Goal: Task Accomplishment & Management: Use online tool/utility

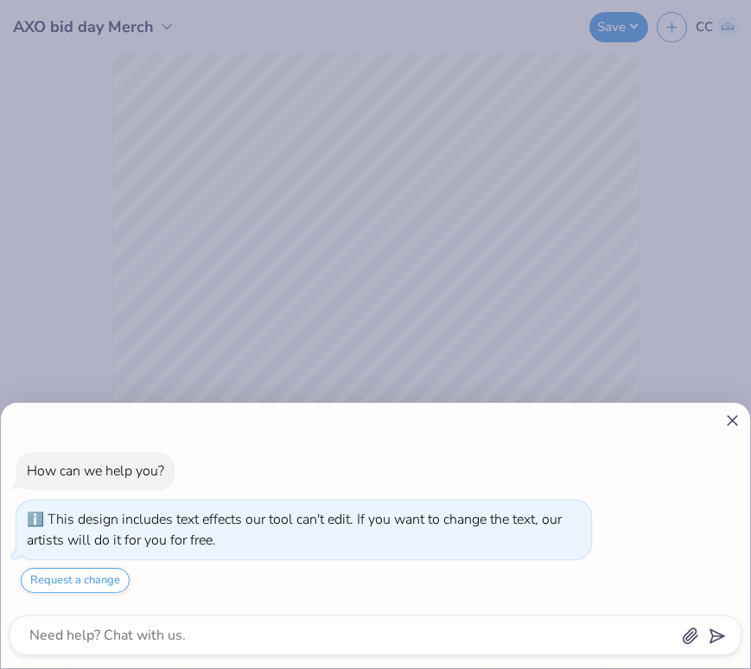
click at [738, 419] on icon at bounding box center [732, 420] width 18 height 18
type textarea "x"
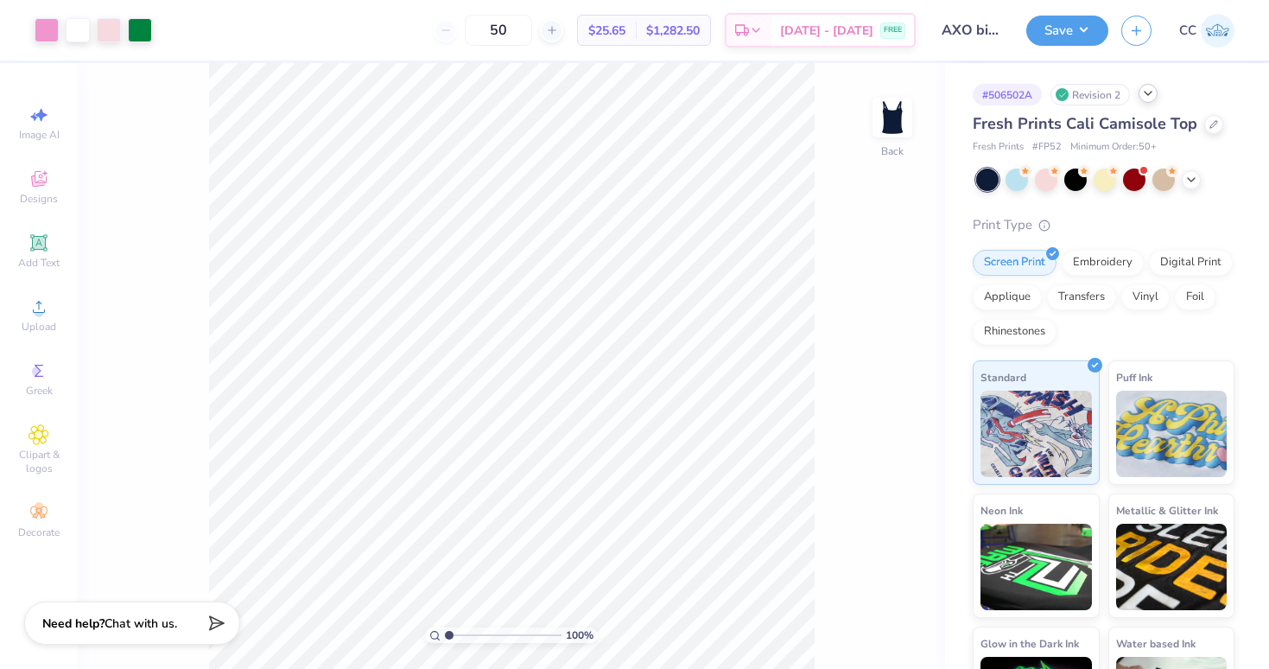
click at [1152, 100] on div at bounding box center [1148, 93] width 19 height 19
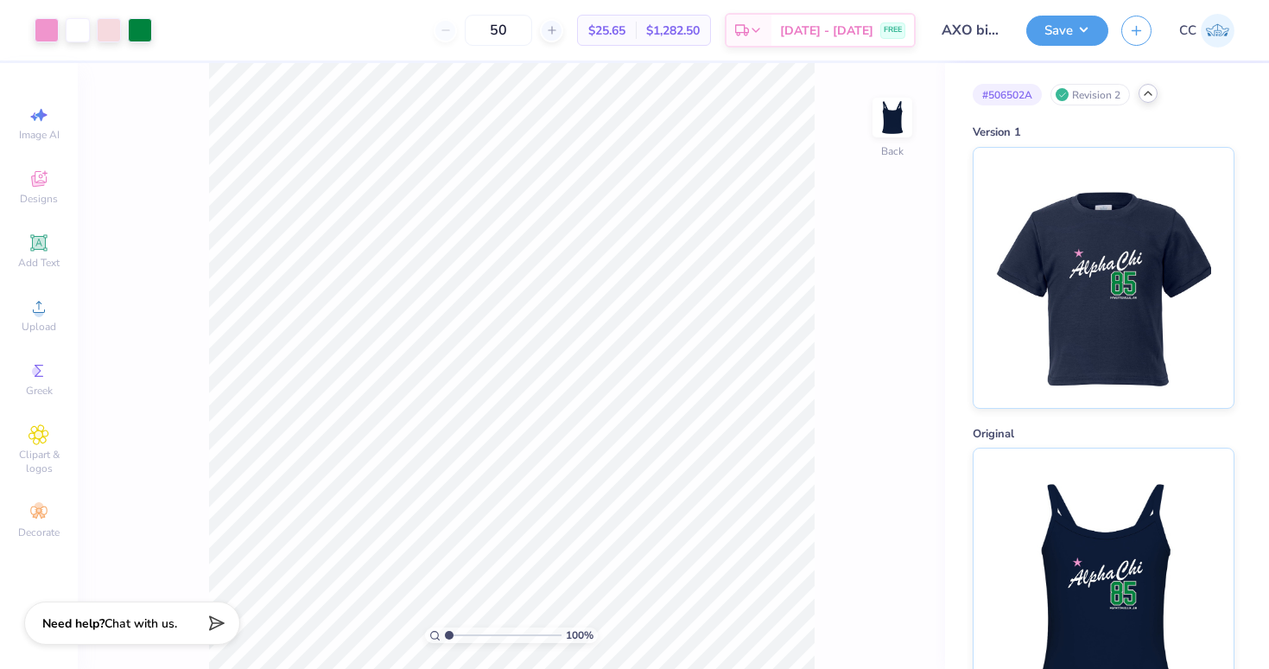
click at [1151, 96] on icon at bounding box center [1148, 93] width 14 height 14
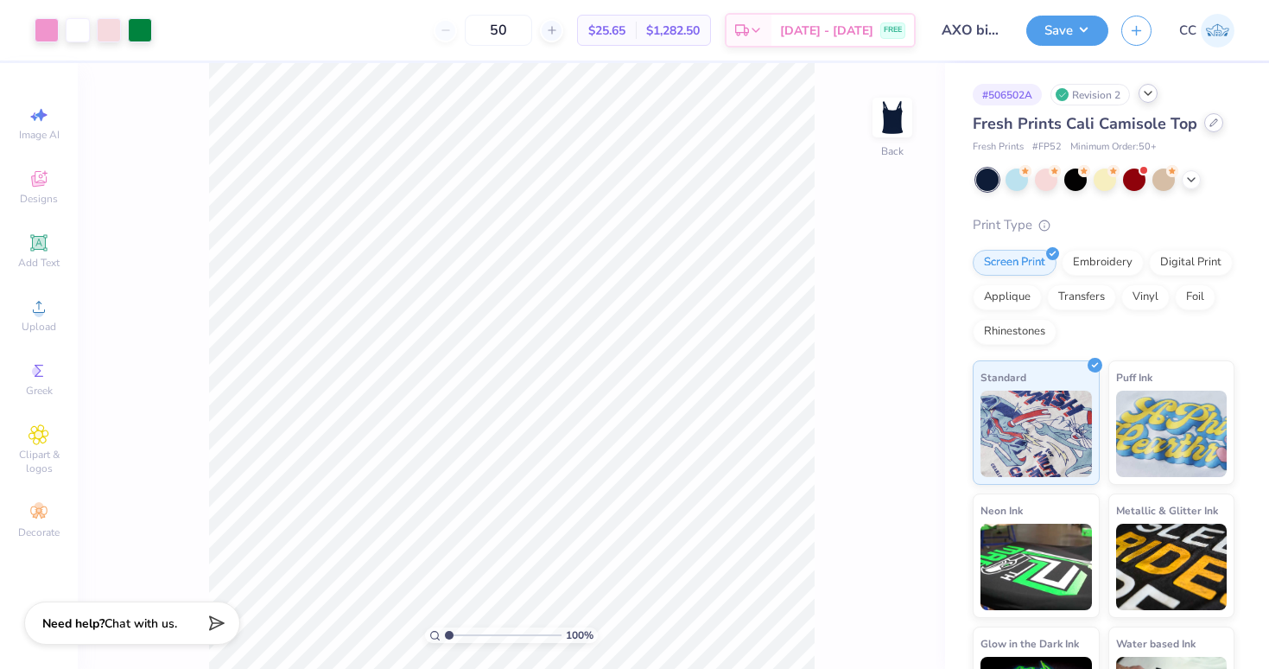
click at [1210, 127] on icon at bounding box center [1214, 122] width 9 height 9
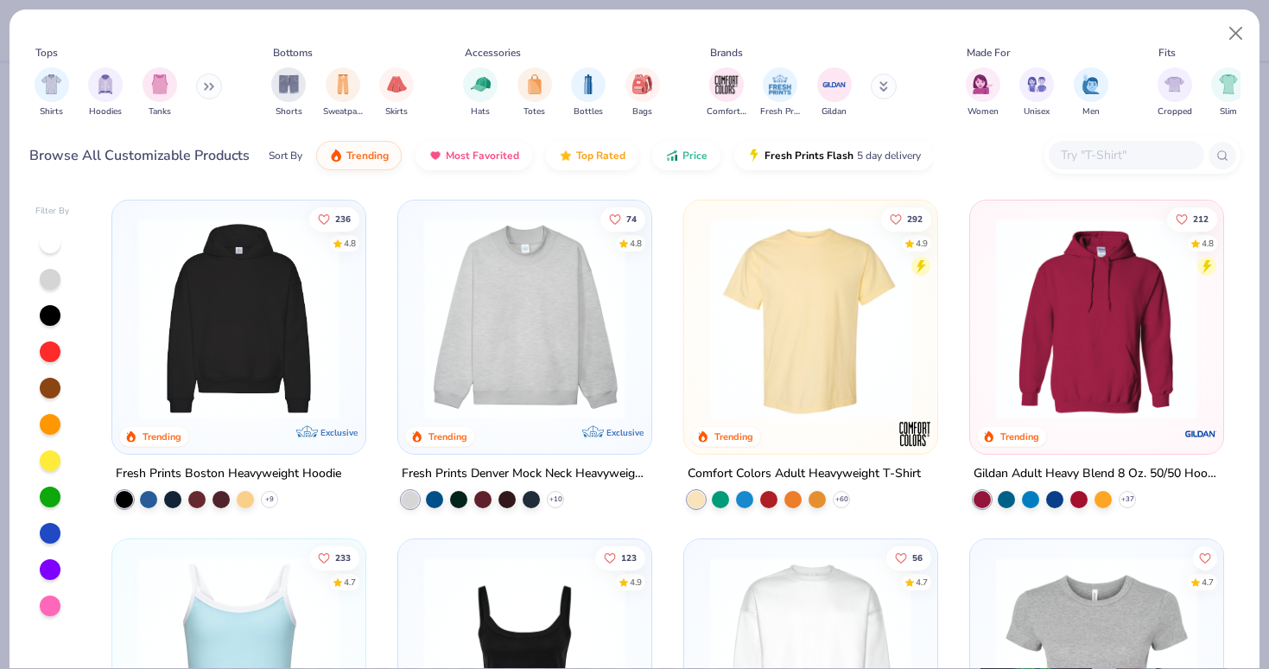
click at [1077, 151] on input "text" at bounding box center [1125, 155] width 133 height 20
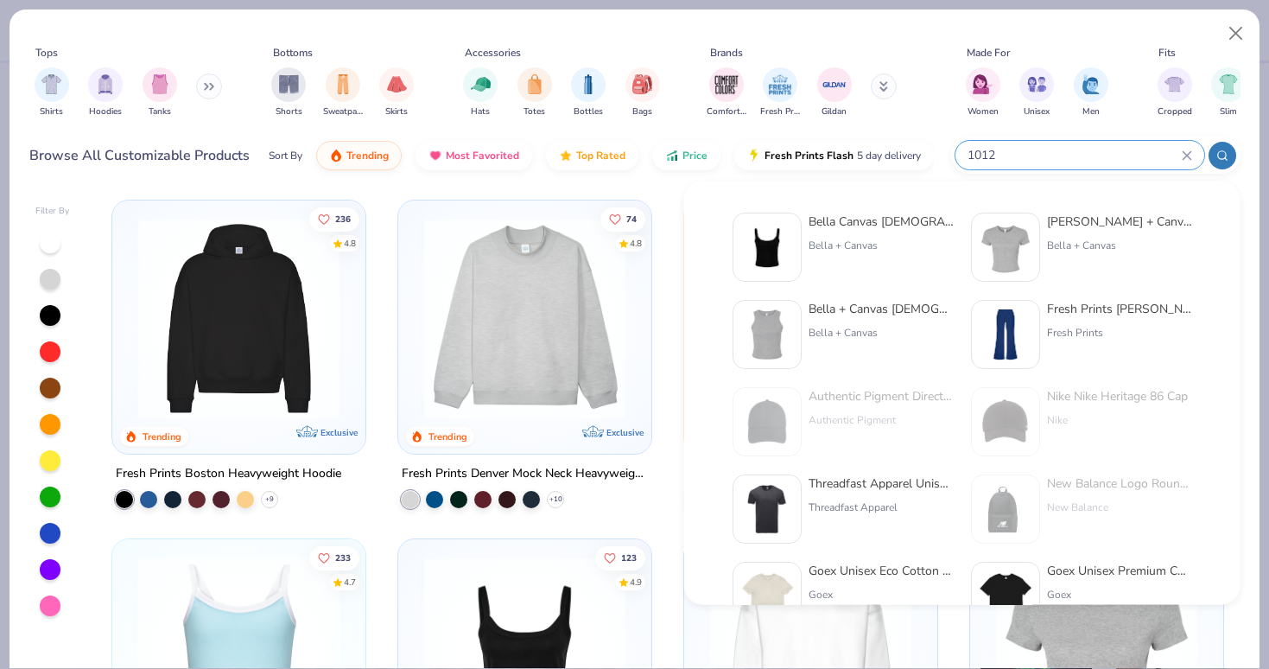
type input "1012"
click at [830, 232] on div "Bella Canvas [DEMOGRAPHIC_DATA]' Micro Ribbed Scoop Tank Bella + Canvas" at bounding box center [881, 247] width 145 height 69
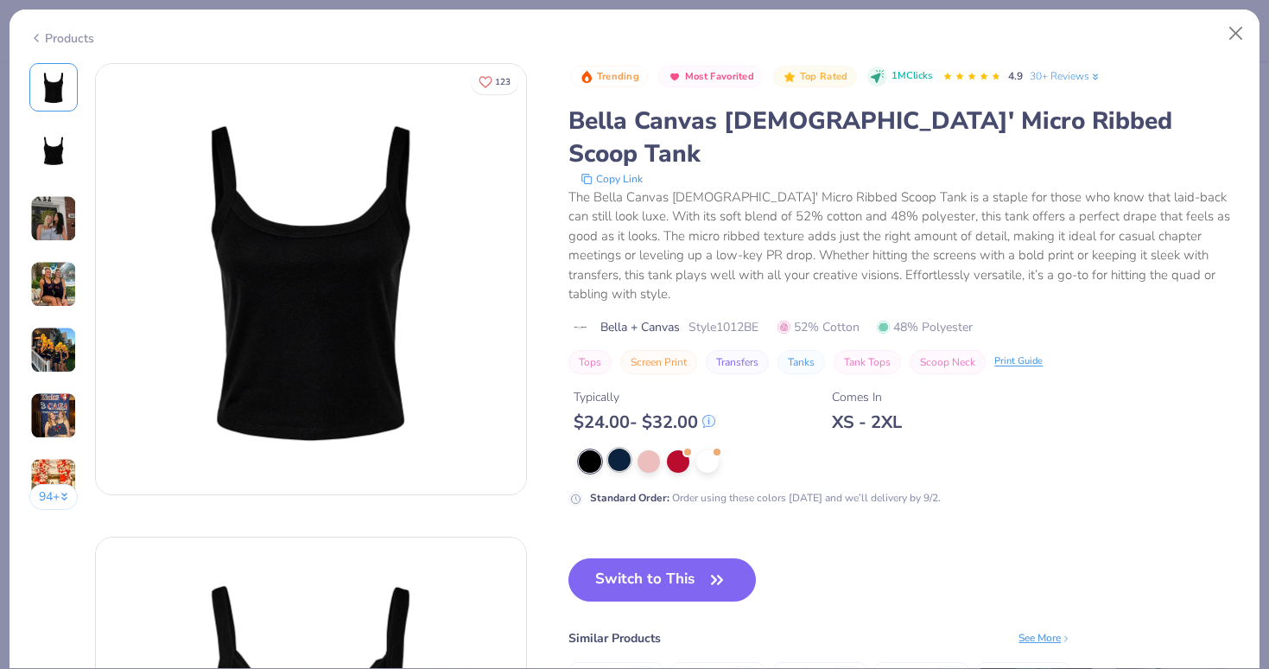
click at [613, 448] on div at bounding box center [619, 459] width 22 height 22
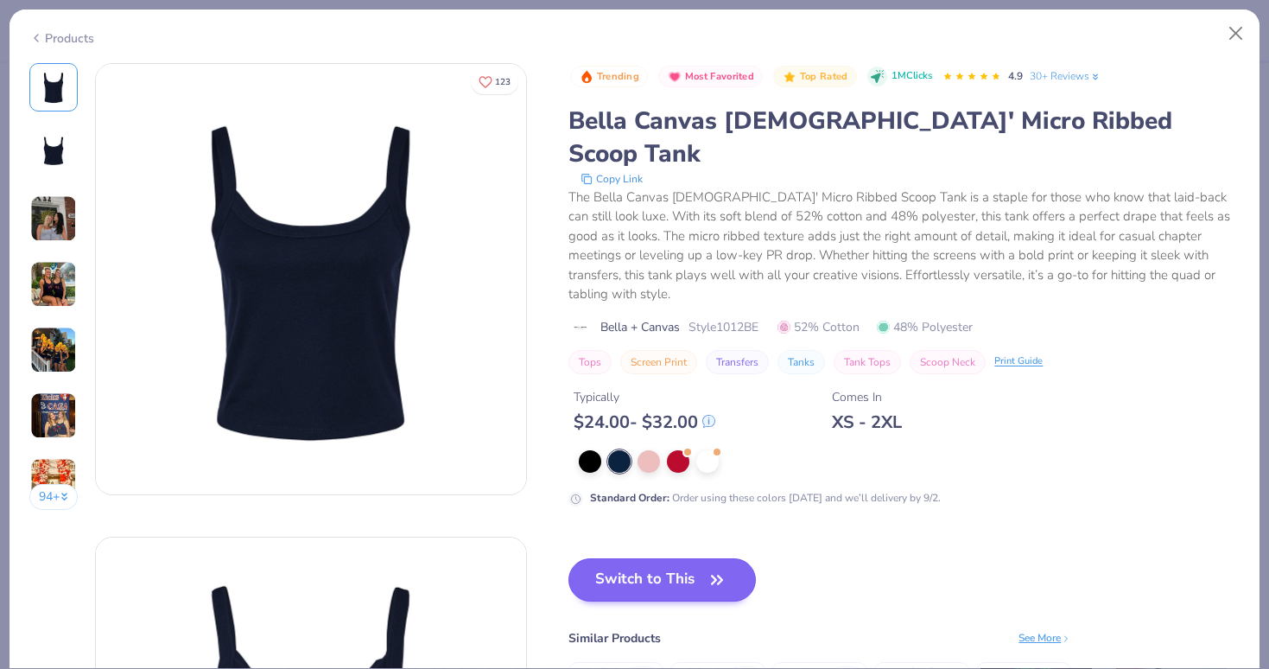
click at [627, 558] on button "Switch to This" at bounding box center [663, 579] width 188 height 43
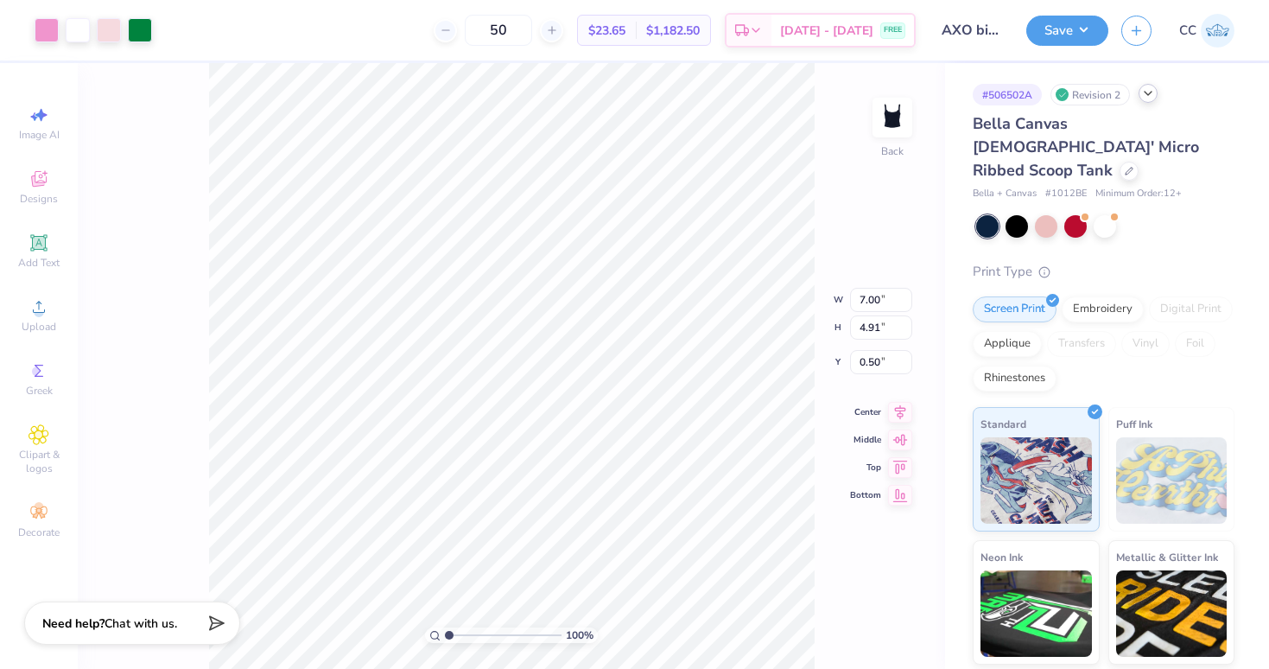
type input "6.33"
type input "4.44"
type input "1.24"
click at [1071, 30] on button "Save" at bounding box center [1068, 28] width 82 height 30
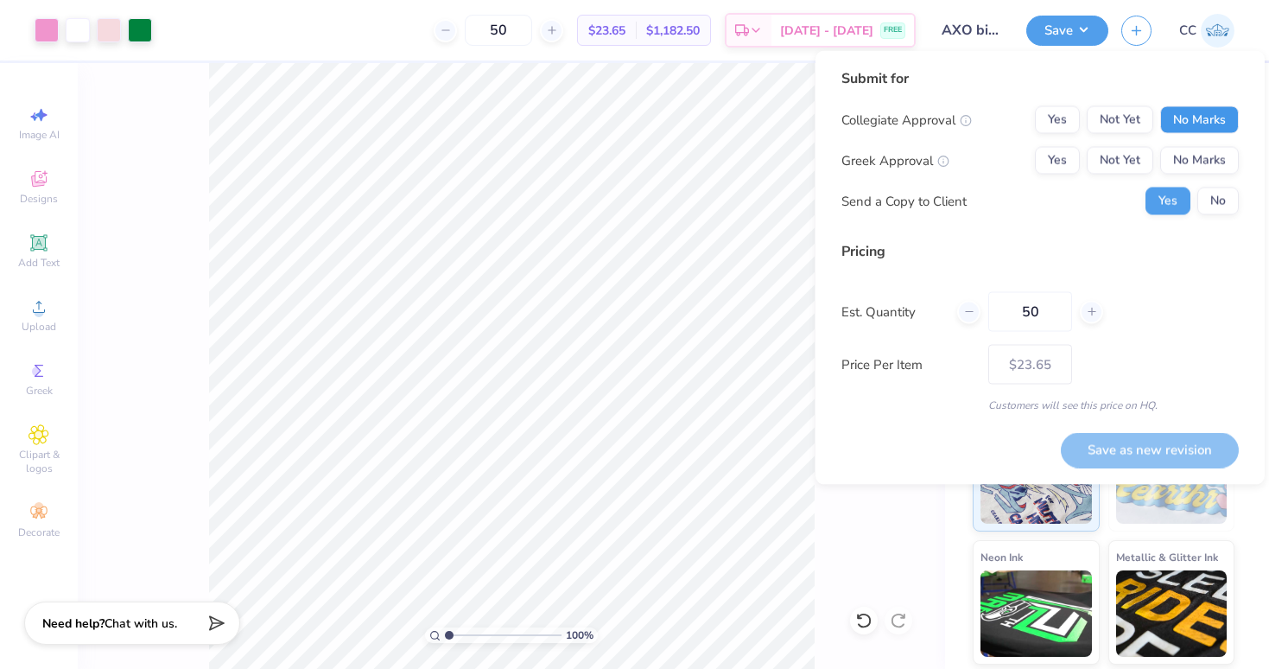
click at [1192, 127] on button "No Marks" at bounding box center [1199, 120] width 79 height 28
click at [1052, 168] on button "Yes" at bounding box center [1057, 161] width 45 height 28
click at [1209, 194] on button "No" at bounding box center [1218, 202] width 41 height 28
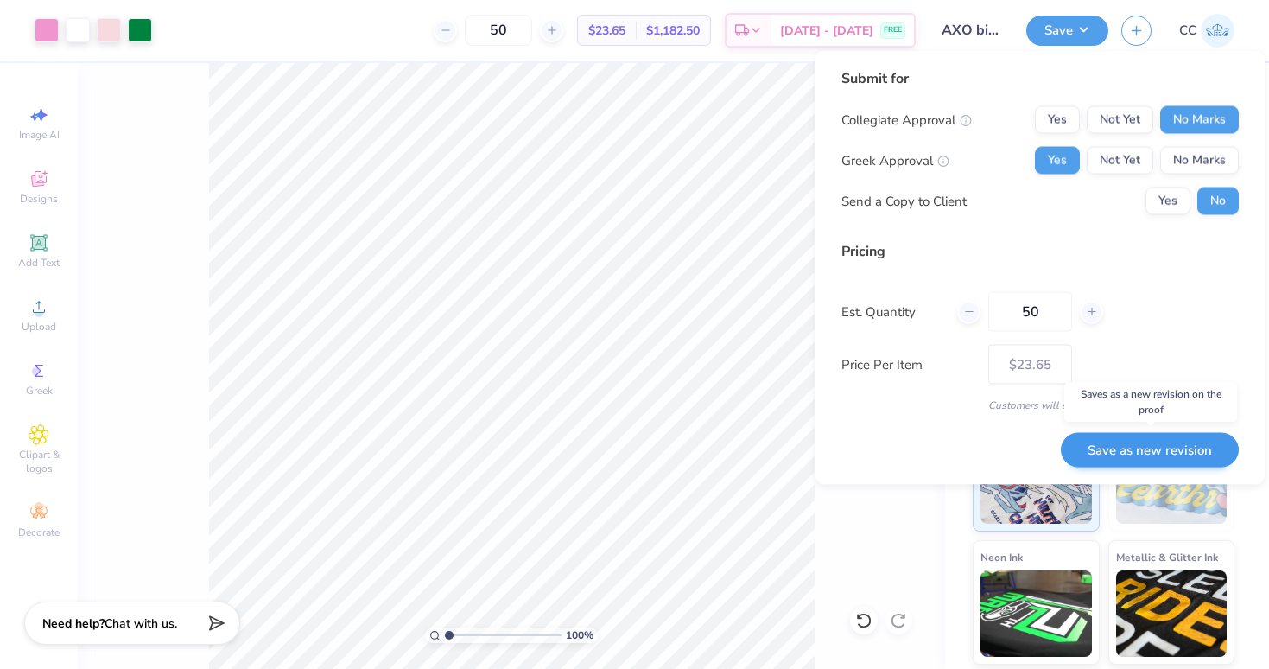
click at [1152, 453] on button "Save as new revision" at bounding box center [1150, 449] width 178 height 35
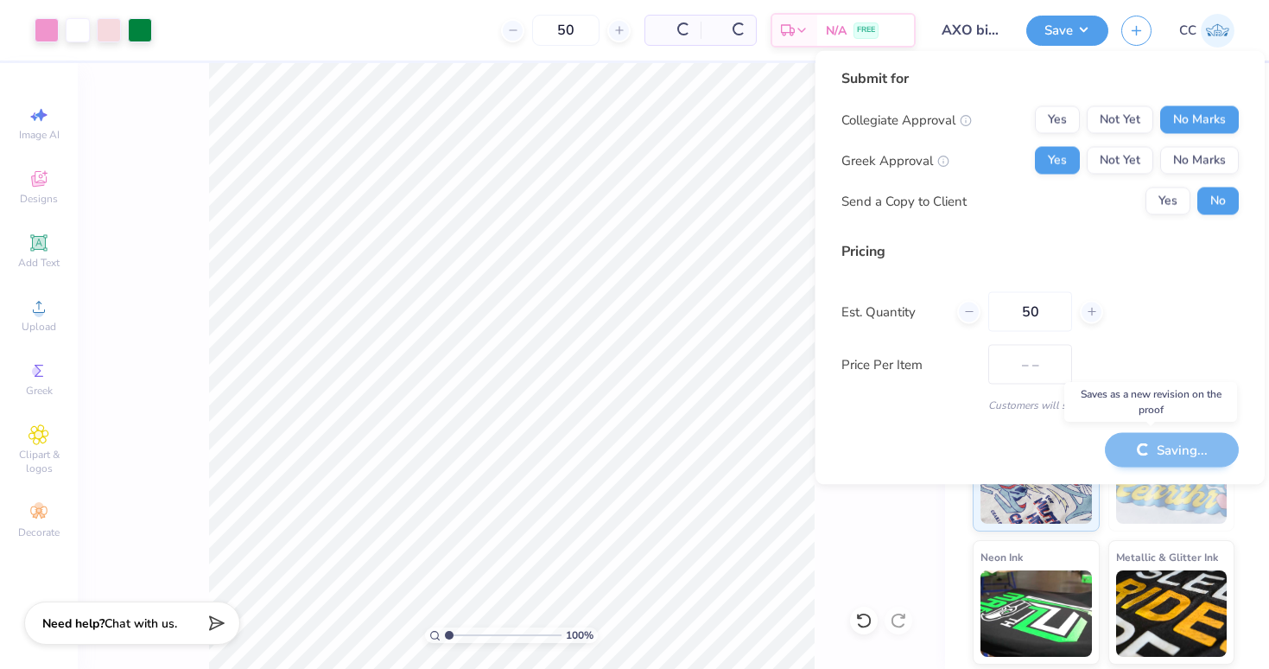
type input "$23.65"
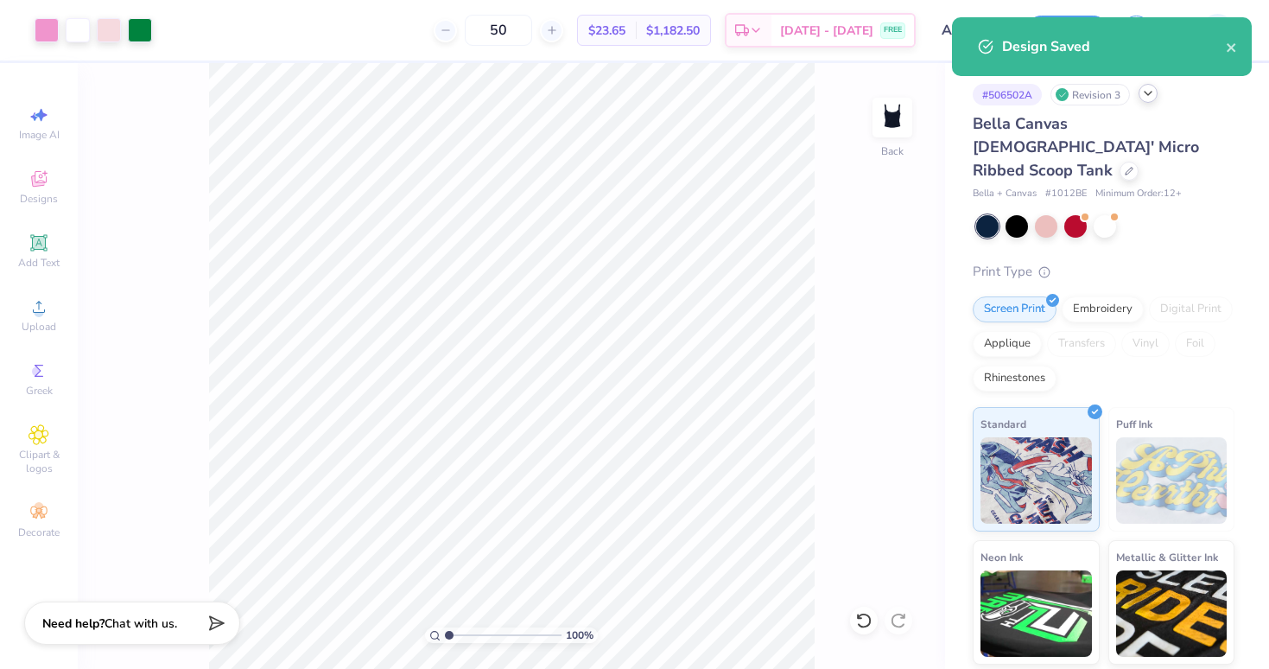
drag, startPoint x: 521, startPoint y: 24, endPoint x: 464, endPoint y: 22, distance: 57.1
click at [464, 22] on div "50" at bounding box center [499, 30] width 130 height 31
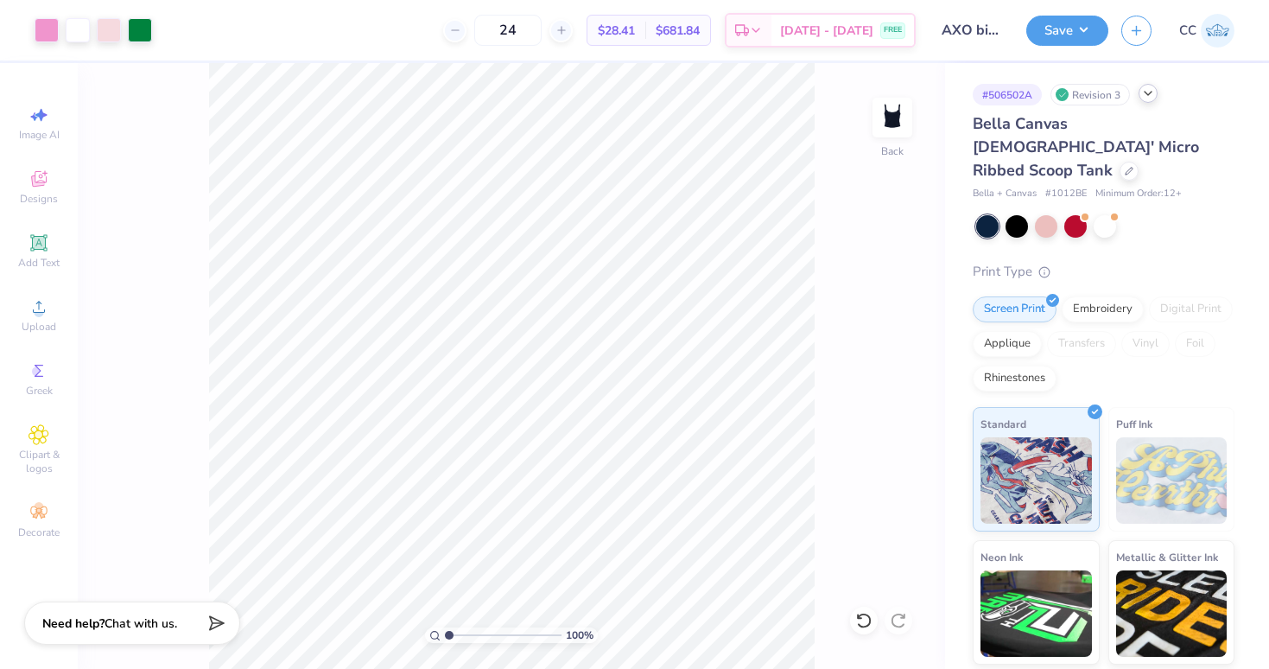
drag, startPoint x: 531, startPoint y: 29, endPoint x: 474, endPoint y: 26, distance: 57.1
click at [475, 26] on div "24" at bounding box center [508, 30] width 130 height 31
drag, startPoint x: 525, startPoint y: 30, endPoint x: 485, endPoint y: 30, distance: 39.7
click at [485, 30] on input "36" at bounding box center [507, 30] width 67 height 31
click at [501, 36] on input "48" at bounding box center [498, 30] width 67 height 31
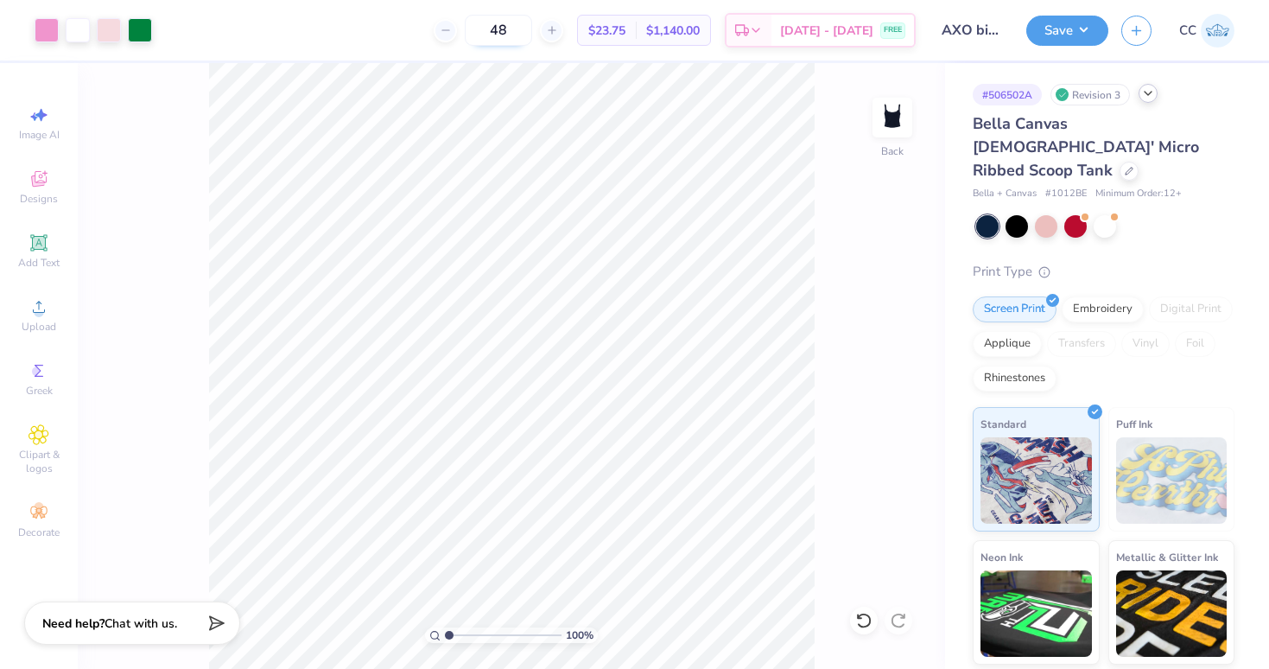
click at [501, 36] on input "48" at bounding box center [498, 30] width 67 height 31
type input "72"
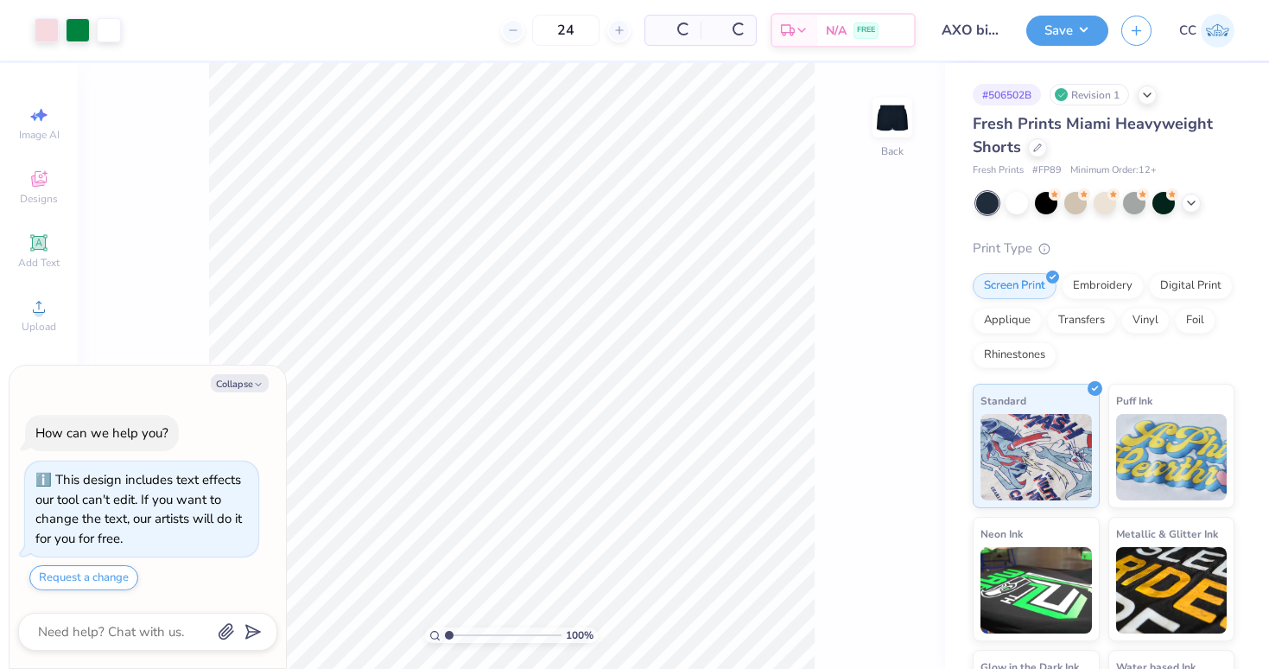
scroll to position [43, 0]
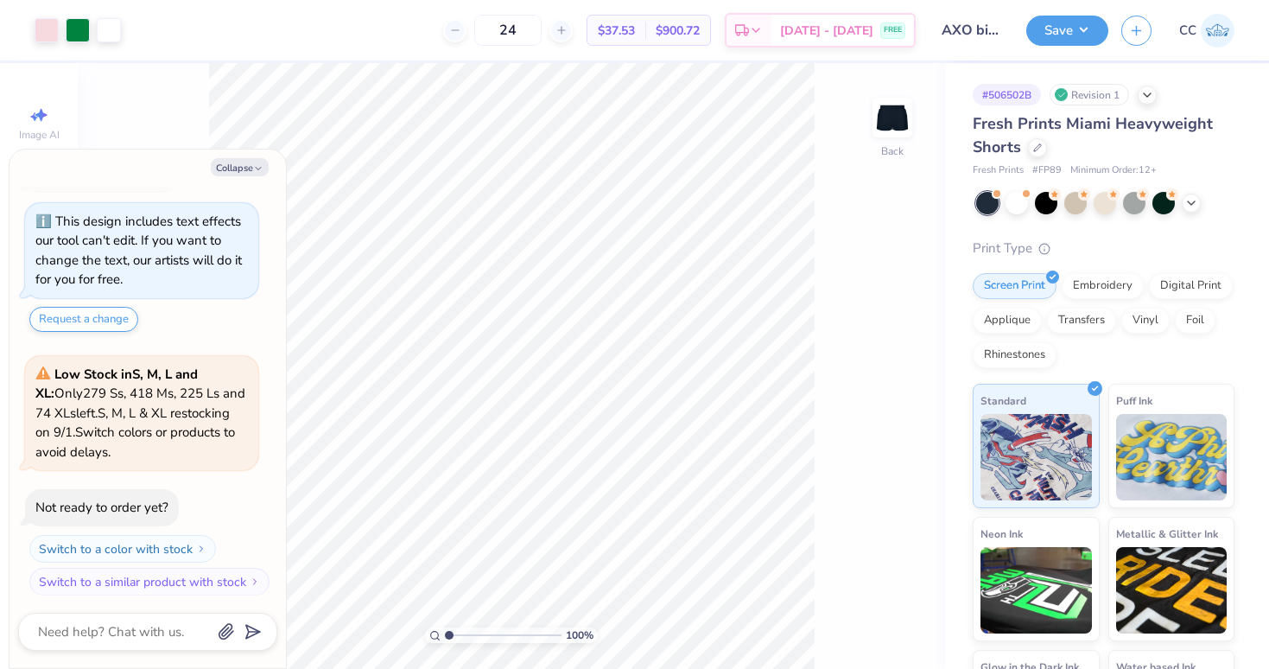
type textarea "x"
drag, startPoint x: 518, startPoint y: 46, endPoint x: 482, endPoint y: 46, distance: 36.3
click at [482, 46] on div "24 $37.53 Per Item $900.72 Total Est. Delivery Aug 30 - Sep 2 FREE" at bounding box center [525, 30] width 782 height 60
drag, startPoint x: 523, startPoint y: 27, endPoint x: 467, endPoint y: 27, distance: 55.3
click at [471, 27] on div "24" at bounding box center [508, 30] width 130 height 31
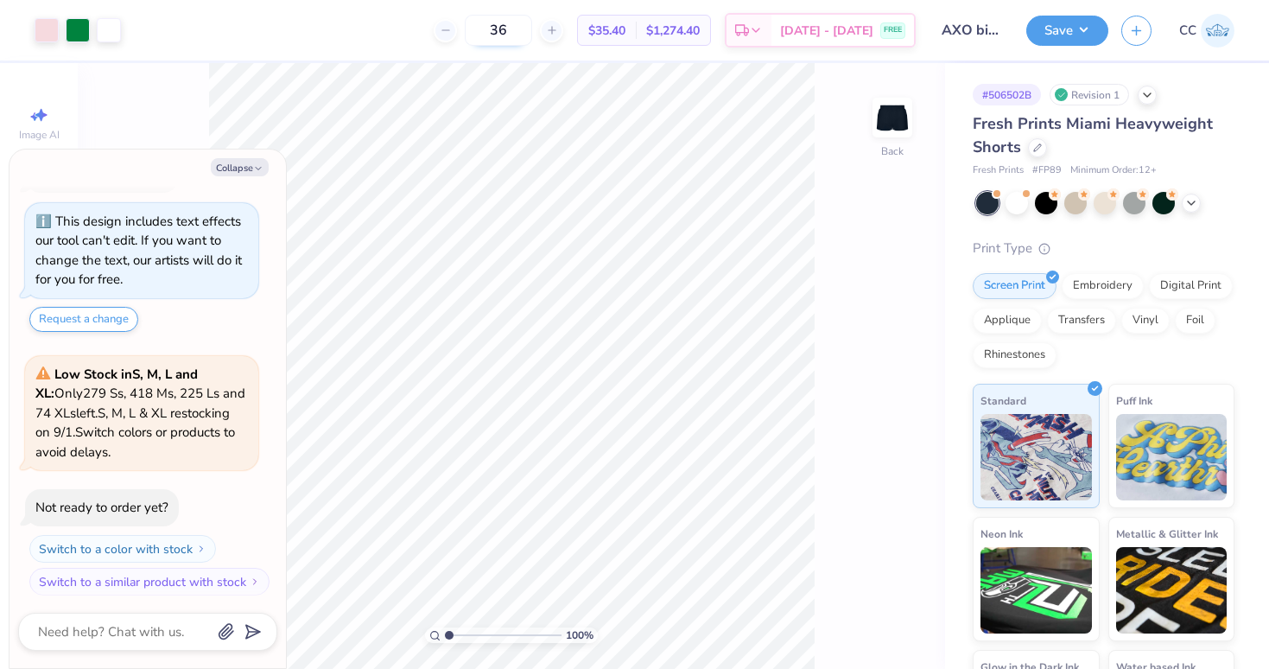
type input "3"
click at [509, 28] on input "48" at bounding box center [498, 30] width 67 height 31
type input "72"
